Goal: Navigation & Orientation: Find specific page/section

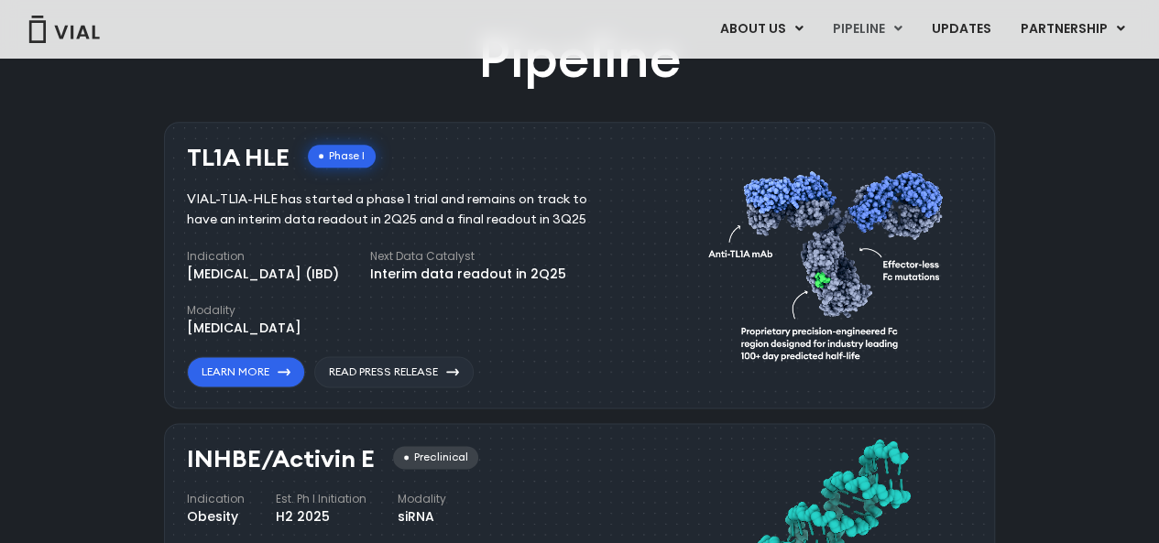
scroll to position [1128, 0]
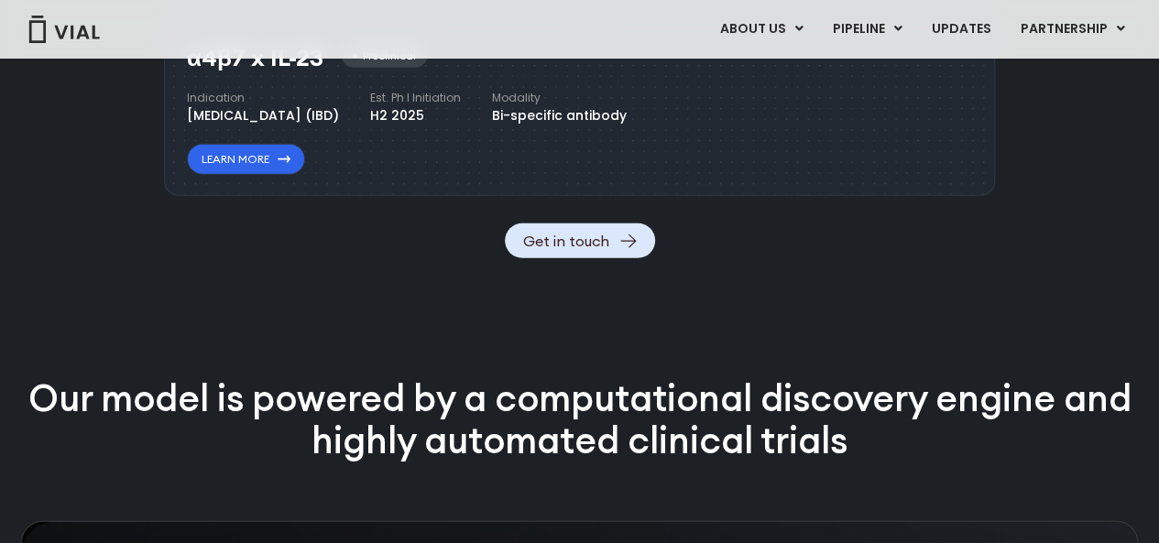
scroll to position [2159, 0]
